Goal: Information Seeking & Learning: Learn about a topic

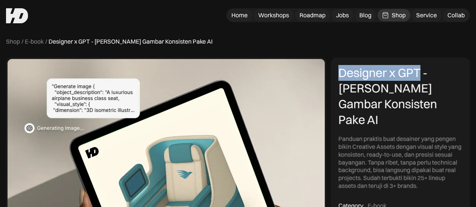
drag, startPoint x: 337, startPoint y: 73, endPoint x: 419, endPoint y: 74, distance: 81.6
click at [419, 74] on div "Designer x GPT - Cara Bikin Gambar Konsisten Pake AI Panduan praktis buat desai…" at bounding box center [400, 154] width 139 height 193
copy div "Designer x GPT"
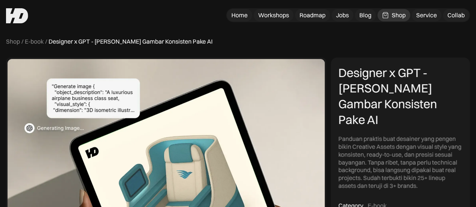
click at [360, 105] on div "Designer x GPT - [PERSON_NAME] Gambar Konsisten Pake AI" at bounding box center [400, 96] width 124 height 62
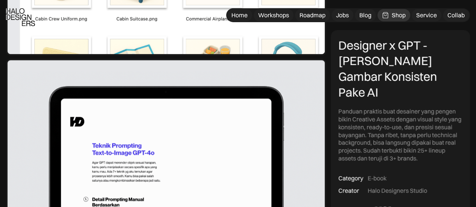
scroll to position [1473, 0]
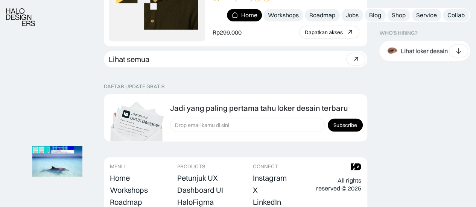
scroll to position [2189, 0]
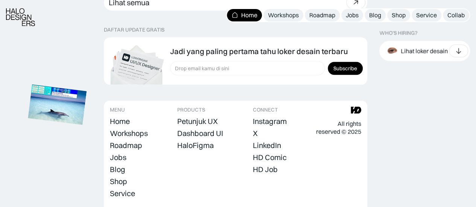
click at [51, 85] on img at bounding box center [57, 105] width 59 height 40
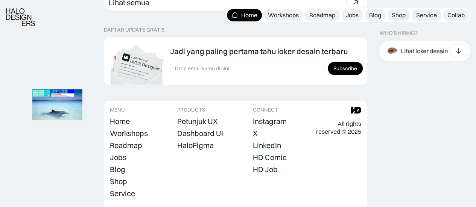
scroll to position [2189, 0]
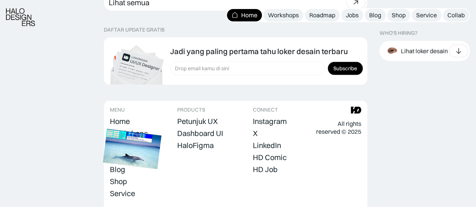
click at [134, 129] on img at bounding box center [132, 149] width 59 height 40
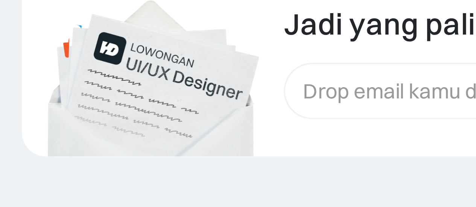
click at [161, 100] on img at bounding box center [144, 120] width 59 height 40
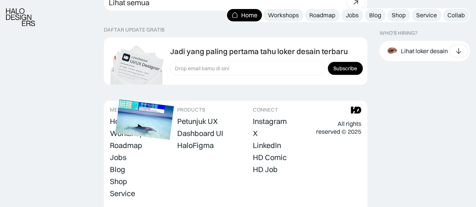
click at [150, 100] on img at bounding box center [144, 120] width 59 height 40
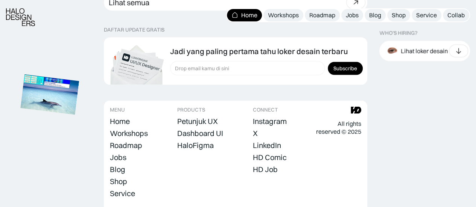
click at [56, 74] on img at bounding box center [49, 94] width 59 height 40
